Goal: Task Accomplishment & Management: Complete application form

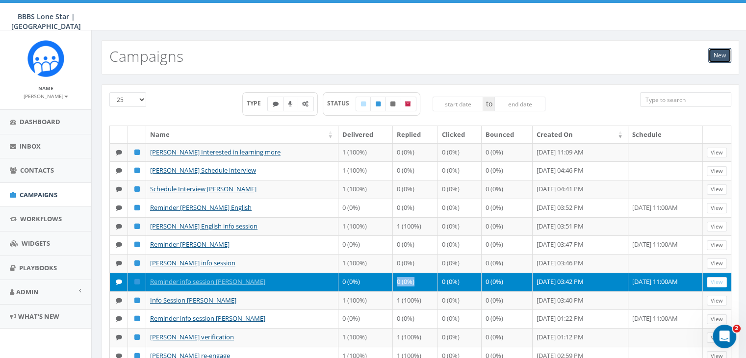
click at [711, 56] on link "New" at bounding box center [719, 55] width 23 height 15
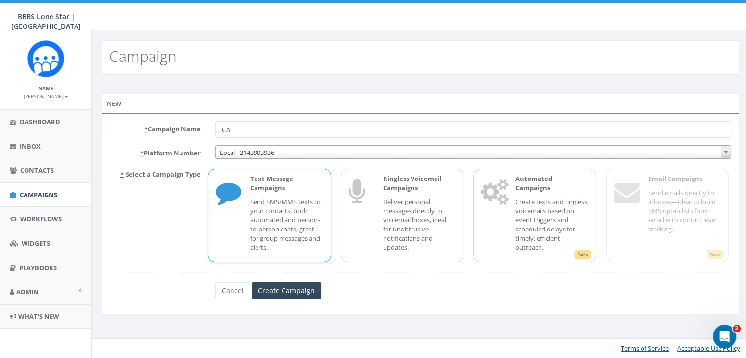
type input "C"
type input "Josh Adams schedule interview"
click at [310, 282] on input "Create Campaign" at bounding box center [287, 290] width 70 height 17
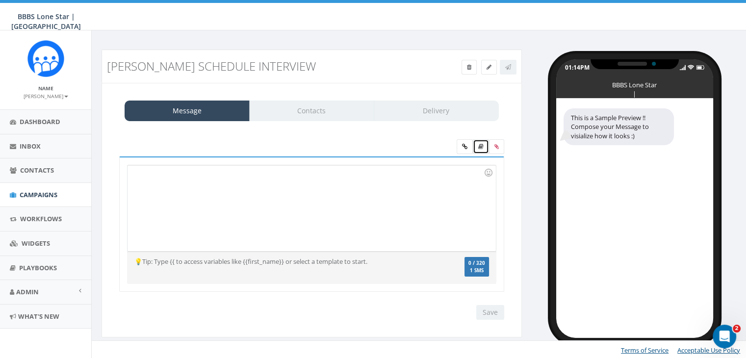
click at [484, 146] on link at bounding box center [481, 146] width 16 height 15
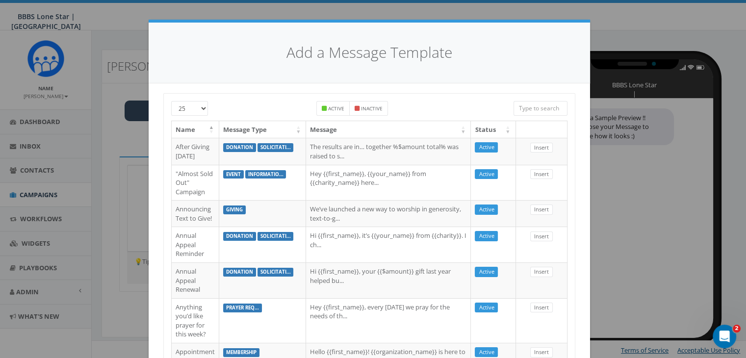
click at [529, 106] on input "search" at bounding box center [540, 108] width 54 height 15
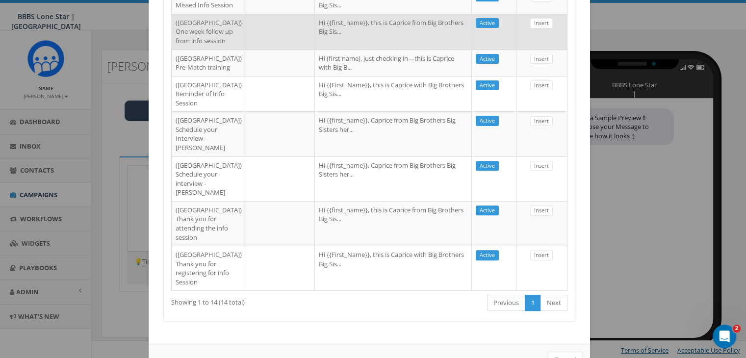
scroll to position [343, 0]
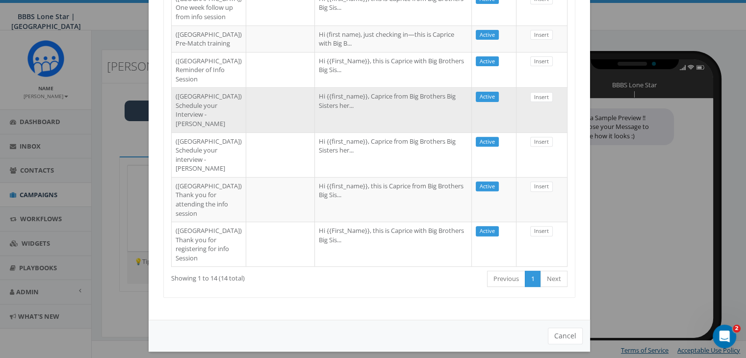
type input "dallas"
click at [369, 132] on td "Hi {{first_name}}, Caprice from Big Brothers Big Sisters her..." at bounding box center [393, 109] width 157 height 45
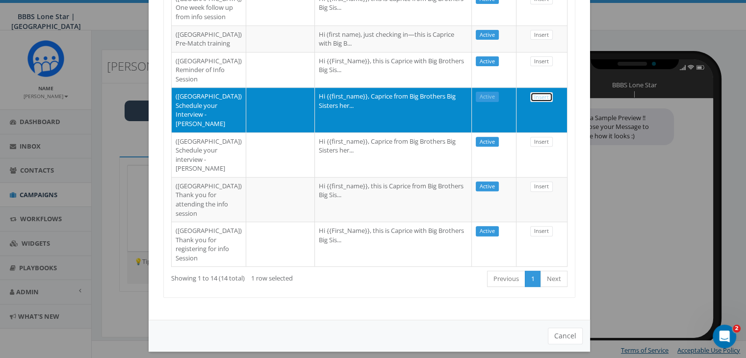
click at [539, 102] on link "Insert" at bounding box center [541, 97] width 23 height 10
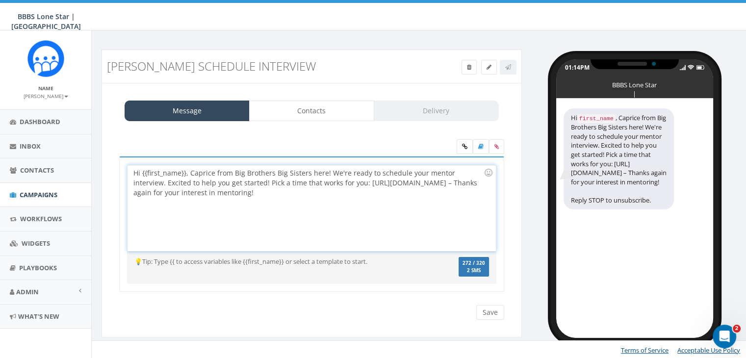
click at [184, 171] on div "Hi {{first_name}}, Caprice from Big Brothers Big Sisters here! We're ready to s…" at bounding box center [311, 208] width 368 height 86
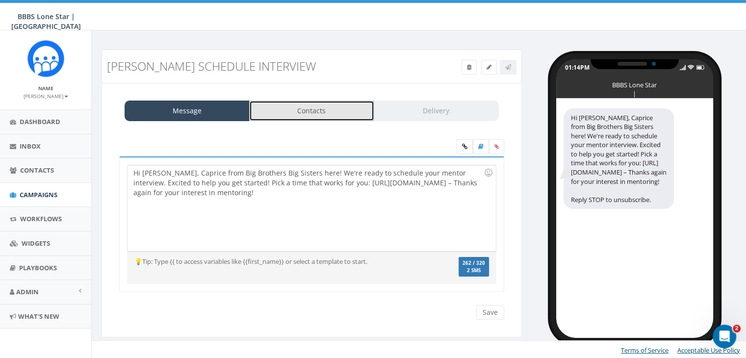
click at [321, 104] on link "Contacts" at bounding box center [311, 111] width 125 height 21
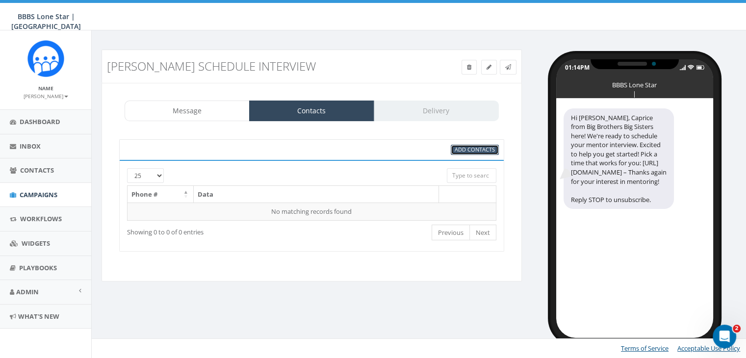
click at [472, 146] on span "Add Contacts" at bounding box center [474, 149] width 40 height 7
select select
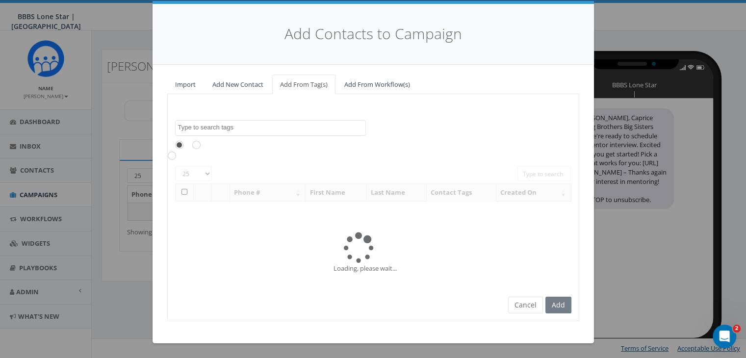
scroll to position [0, 0]
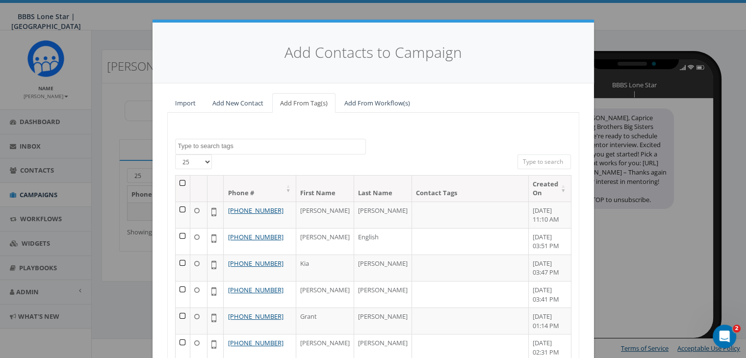
click at [518, 160] on input "search" at bounding box center [544, 161] width 54 height 15
paste input "501-952-3194"
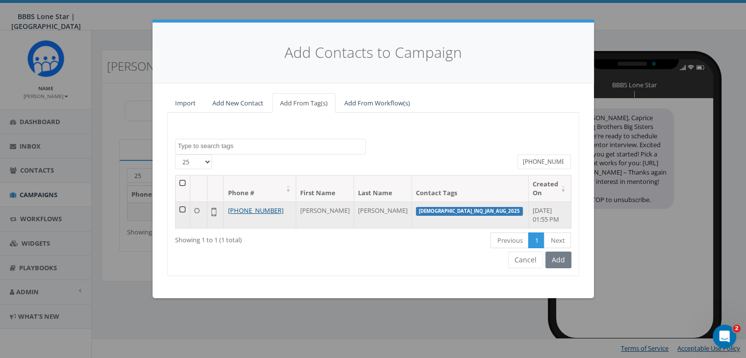
type input "501-952-3194"
click at [186, 201] on td at bounding box center [183, 214] width 15 height 26
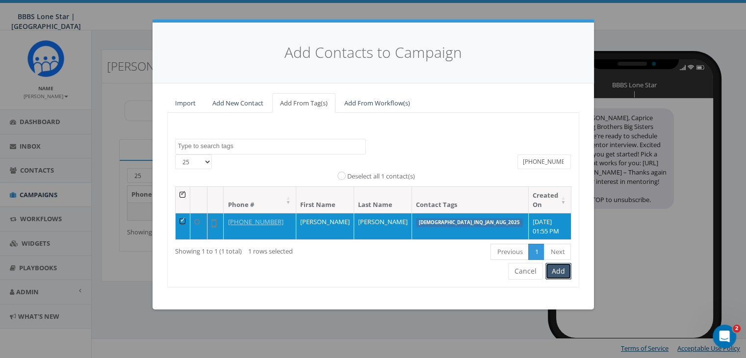
click at [562, 263] on button "Add" at bounding box center [558, 271] width 26 height 17
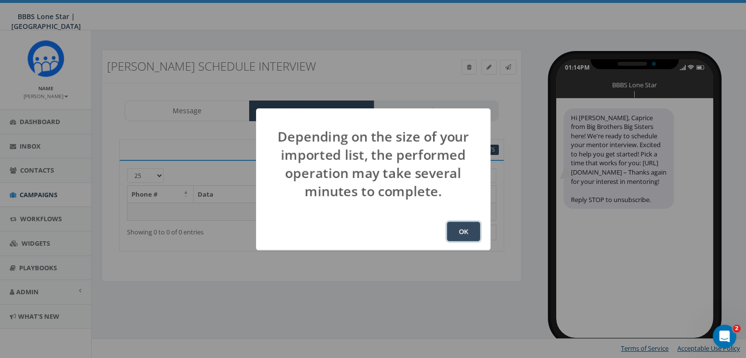
click at [459, 229] on button "OK" at bounding box center [463, 232] width 33 height 20
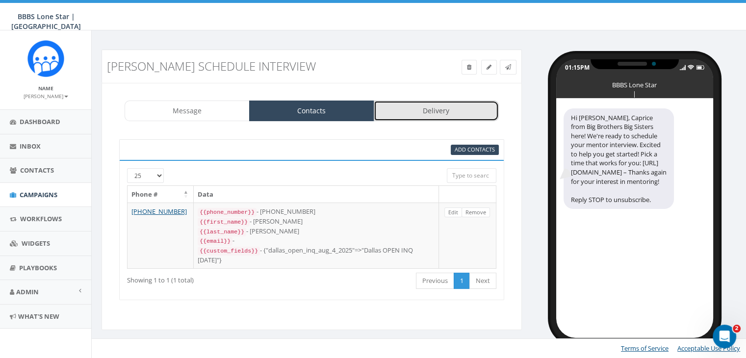
click at [442, 108] on link "Delivery" at bounding box center [436, 111] width 125 height 21
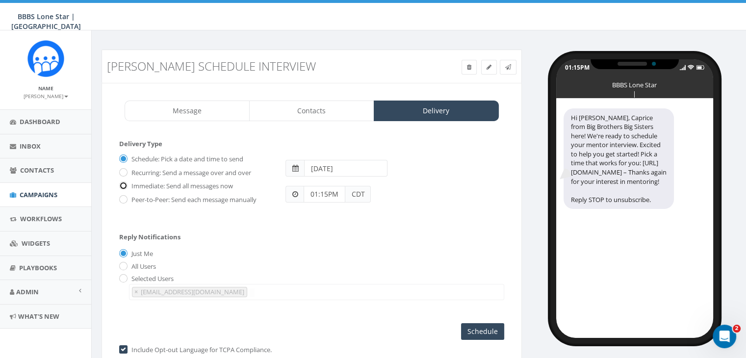
click at [121, 183] on input "Immediate: Send all messages now" at bounding box center [122, 186] width 6 height 6
radio input "true"
click at [492, 323] on input "Send Now" at bounding box center [481, 331] width 46 height 17
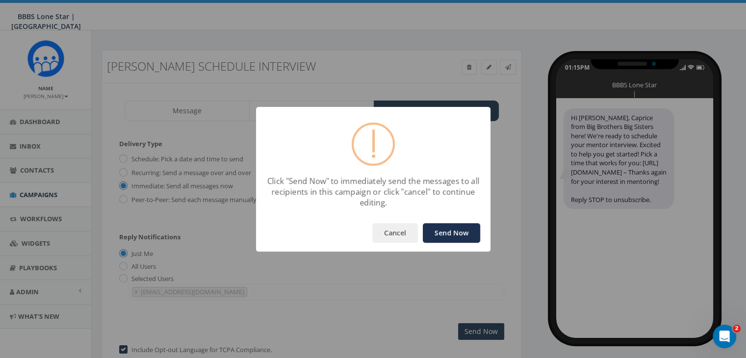
click at [457, 227] on button "Send Now" at bounding box center [451, 233] width 57 height 20
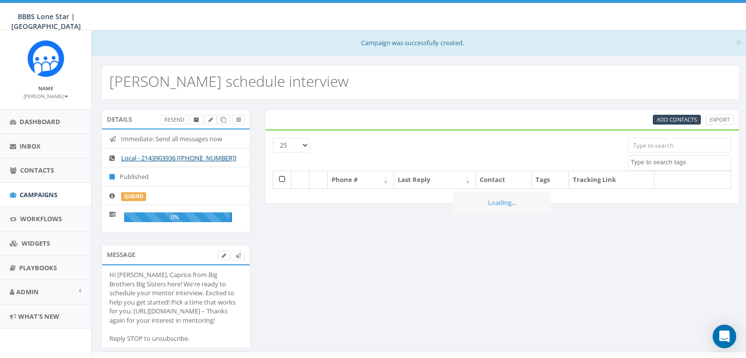
select select
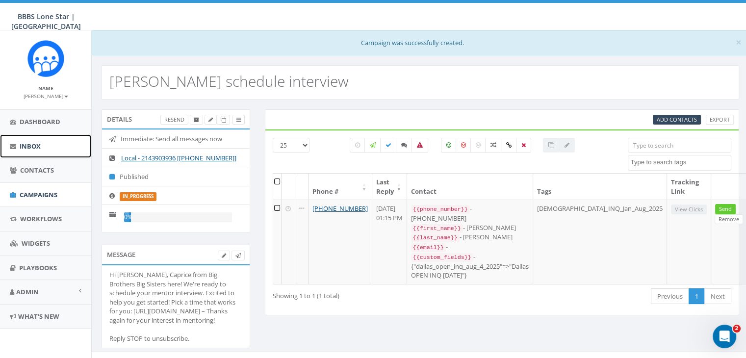
click at [33, 144] on span "Inbox" at bounding box center [30, 146] width 21 height 9
